Goal: Task Accomplishment & Management: Use online tool/utility

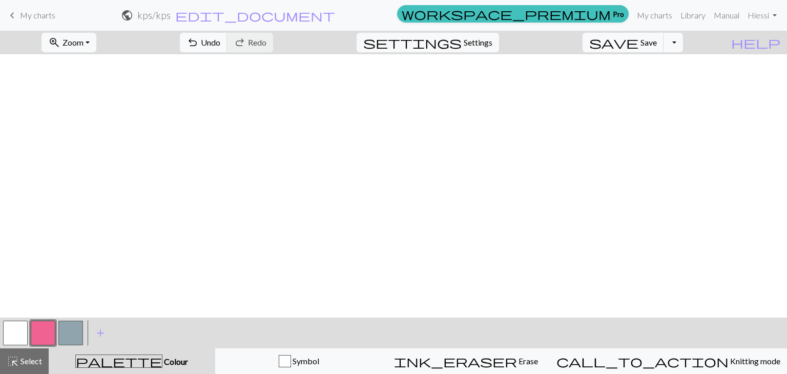
scroll to position [1800, 8]
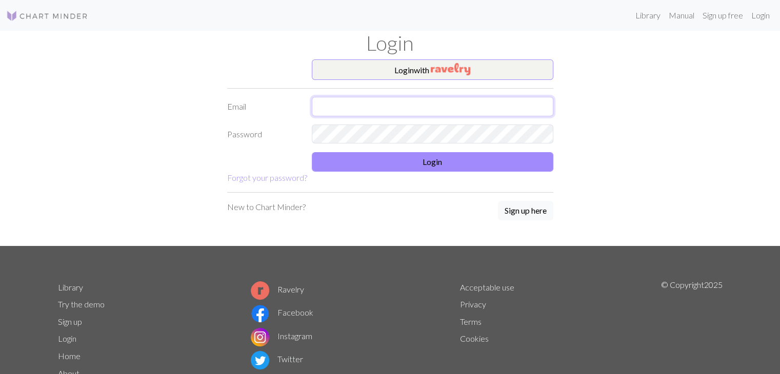
click at [437, 103] on input "text" at bounding box center [432, 106] width 241 height 19
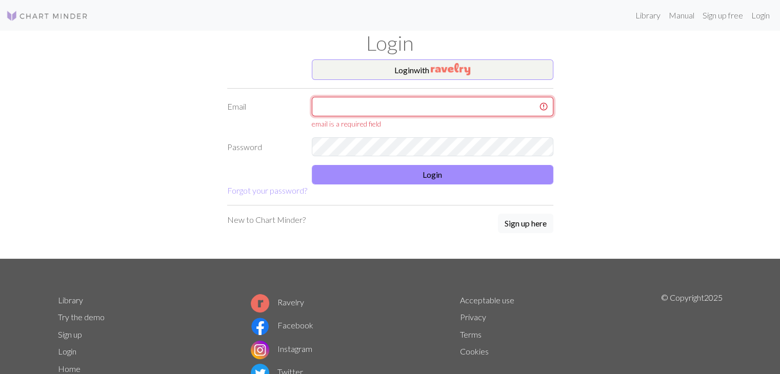
type input "[EMAIL_ADDRESS][DOMAIN_NAME]"
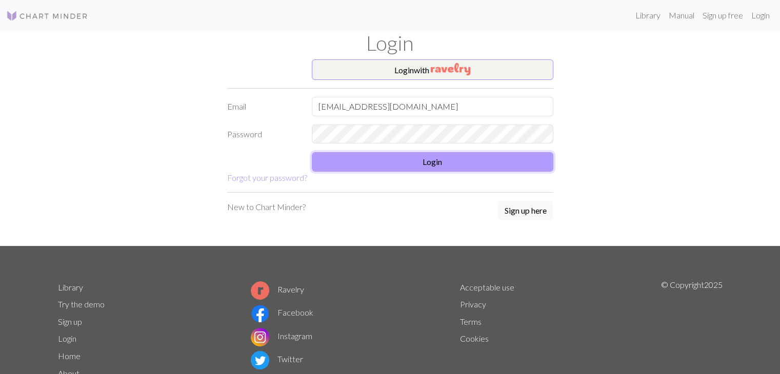
click at [387, 164] on button "Login" at bounding box center [432, 161] width 241 height 19
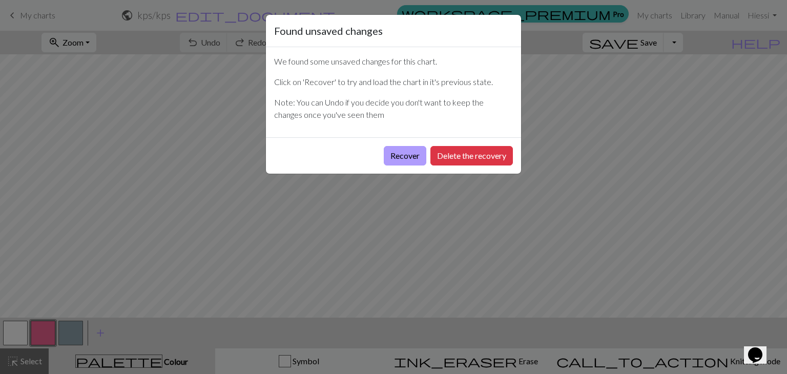
click at [399, 154] on button "Recover" at bounding box center [405, 155] width 43 height 19
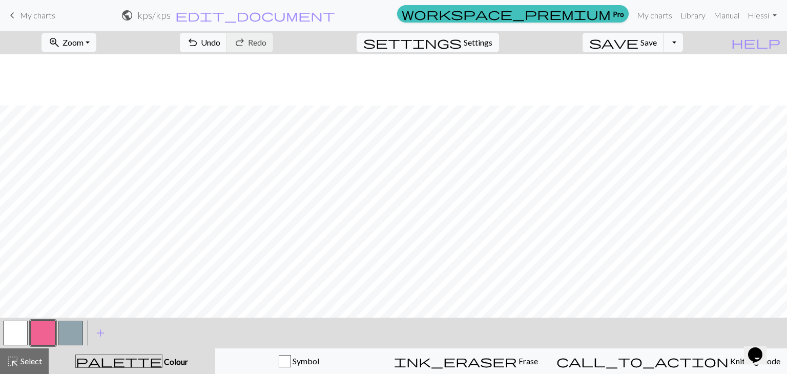
scroll to position [51, 0]
click at [84, 37] on span "Zoom" at bounding box center [73, 42] width 21 height 10
drag, startPoint x: 102, startPoint y: 83, endPoint x: 90, endPoint y: 5, distance: 79.4
click at [101, 83] on button "Fit width" at bounding box center [83, 81] width 81 height 16
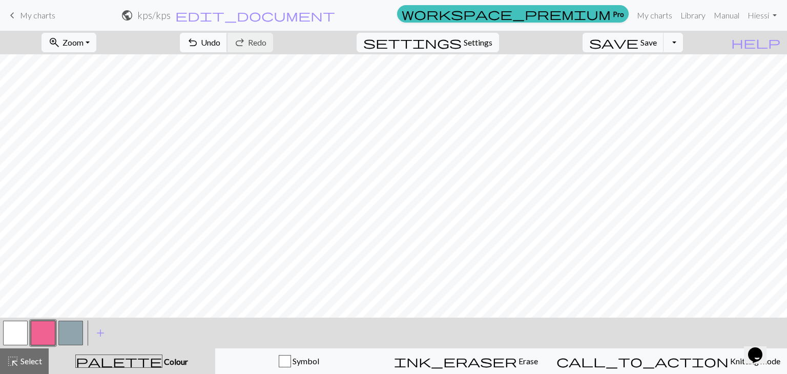
click at [199, 44] on span "undo" at bounding box center [193, 42] width 12 height 14
click at [228, 39] on button "undo Undo Undo" at bounding box center [204, 42] width 48 height 19
click at [19, 332] on button "button" at bounding box center [15, 333] width 25 height 25
click at [48, 331] on button "button" at bounding box center [43, 333] width 25 height 25
